Goal: Information Seeking & Learning: Compare options

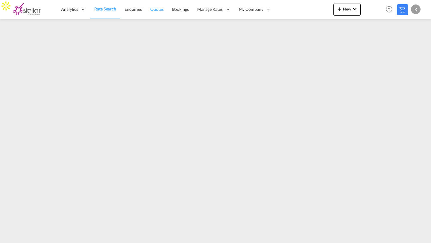
click at [158, 7] on span "Quotes" at bounding box center [156, 9] width 13 height 5
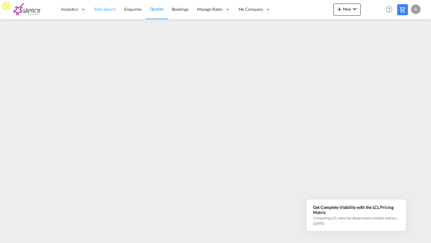
click at [97, 8] on span "Rate Search" at bounding box center [105, 9] width 22 height 5
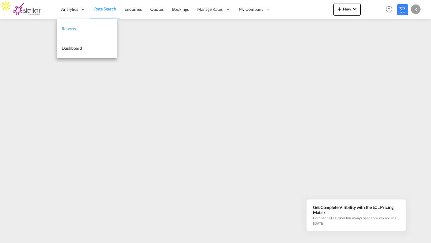
click at [73, 27] on span "Reports" at bounding box center [69, 28] width 14 height 5
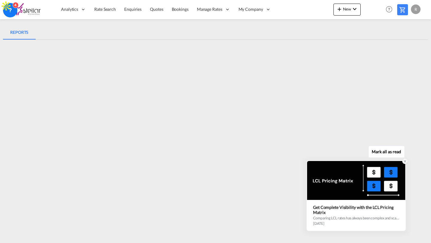
click at [404, 162] on icon at bounding box center [405, 161] width 4 height 4
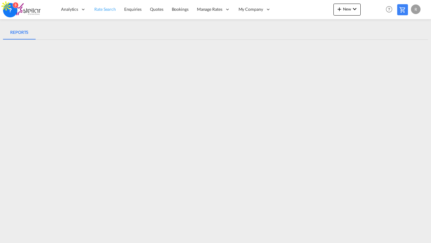
click at [101, 7] on span "Rate Search" at bounding box center [105, 9] width 22 height 5
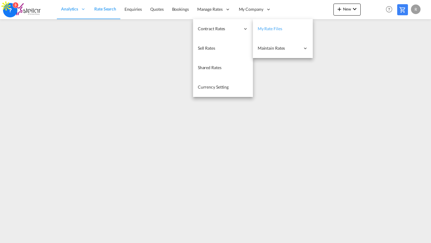
click at [269, 30] on span "My Rate Files" at bounding box center [270, 28] width 25 height 5
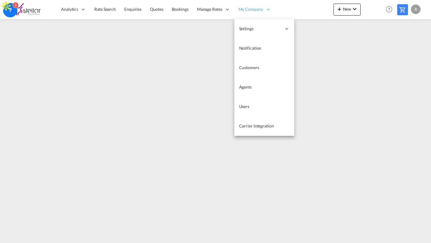
click at [256, 8] on span "My Company" at bounding box center [250, 9] width 25 height 6
click at [252, 127] on span "Carrier Integration" at bounding box center [256, 125] width 35 height 5
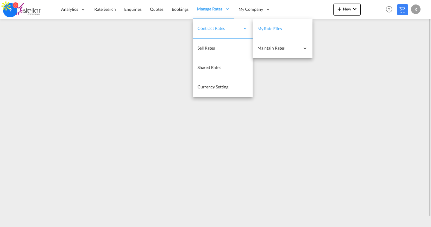
click at [267, 26] on span "My Rate Files" at bounding box center [269, 29] width 25 height 6
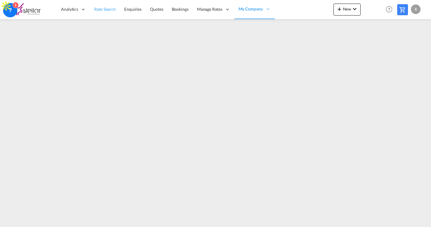
click at [113, 12] on span "Rate Search" at bounding box center [105, 9] width 22 height 6
